Goal: Task Accomplishment & Management: Manage account settings

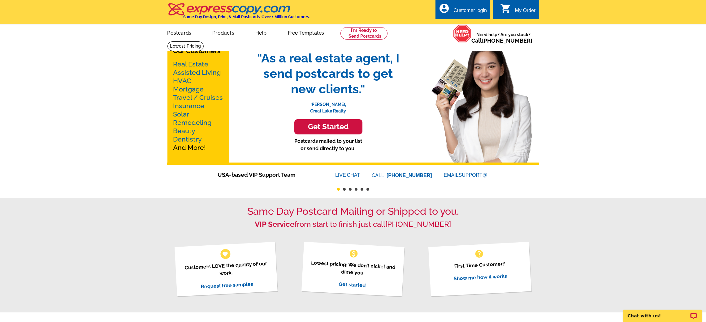
click at [467, 16] on div "account_circle Customer login" at bounding box center [462, 9] width 54 height 19
click at [471, 8] on div "Customer login" at bounding box center [469, 12] width 33 height 9
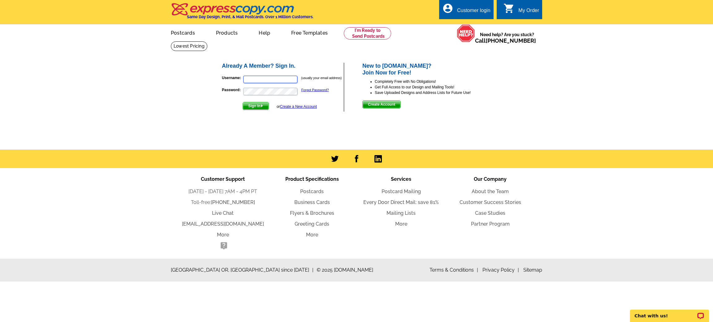
type input "erin@eliteassistance.net"
click at [254, 106] on span "Sign In" at bounding box center [256, 105] width 26 height 7
